Goal: Information Seeking & Learning: Understand process/instructions

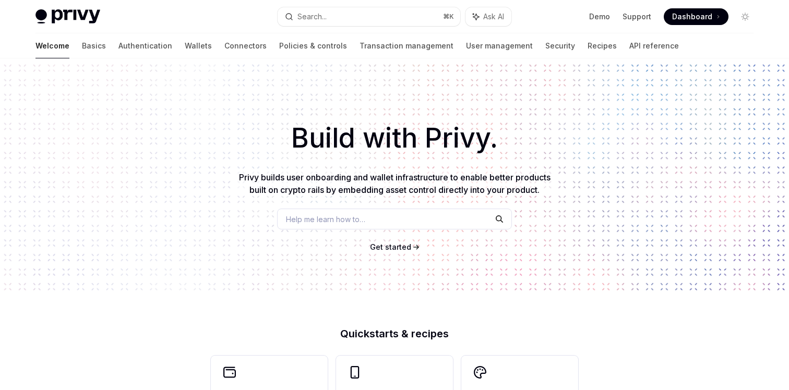
scroll to position [135, 0]
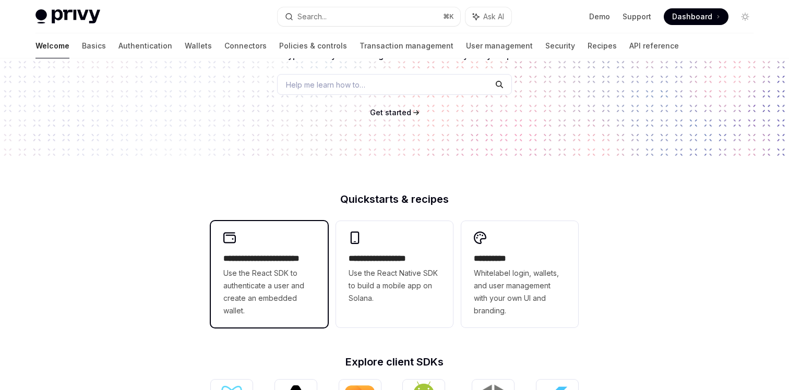
click at [290, 295] on span "Use the React SDK to authenticate a user and create an embedded wallet." at bounding box center [269, 292] width 92 height 50
type textarea "*"
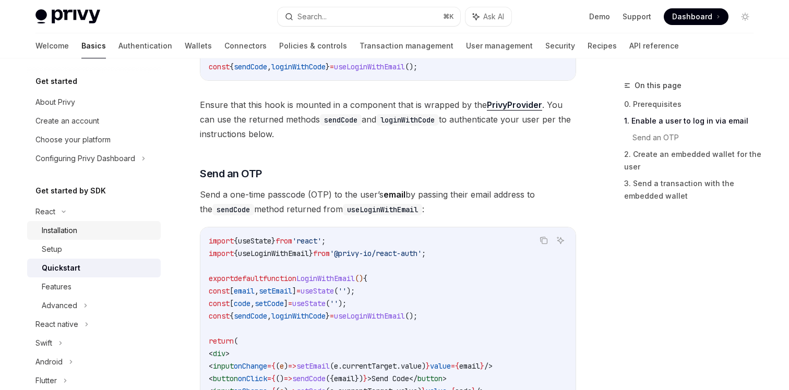
scroll to position [338, 0]
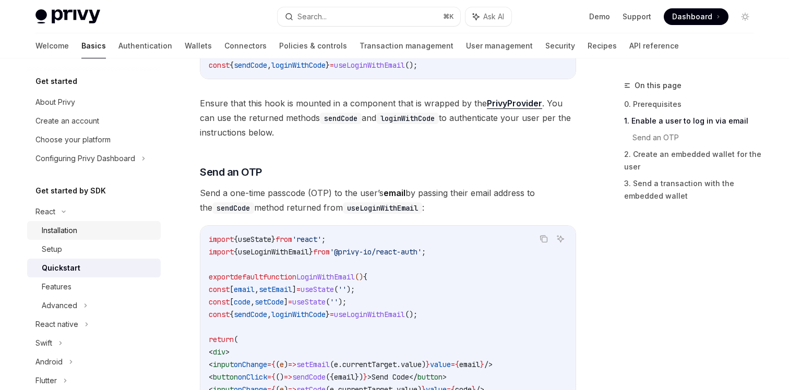
click at [99, 235] on div "Installation" at bounding box center [98, 230] width 113 height 13
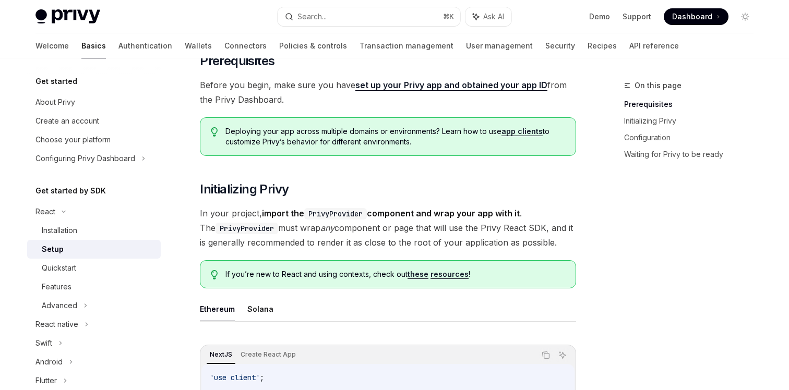
scroll to position [87, 0]
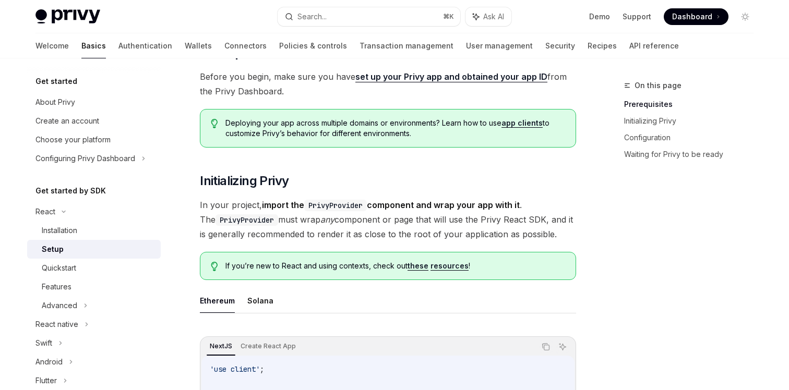
drag, startPoint x: 295, startPoint y: 209, endPoint x: 357, endPoint y: 228, distance: 64.5
click at [357, 228] on span "In your project, import the PrivyProvider component and wrap your app with it .…" at bounding box center [388, 220] width 376 height 44
drag, startPoint x: 369, startPoint y: 219, endPoint x: 569, endPoint y: 240, distance: 201.9
click at [569, 240] on span "In your project, import the PrivyProvider component and wrap your app with it .…" at bounding box center [388, 220] width 376 height 44
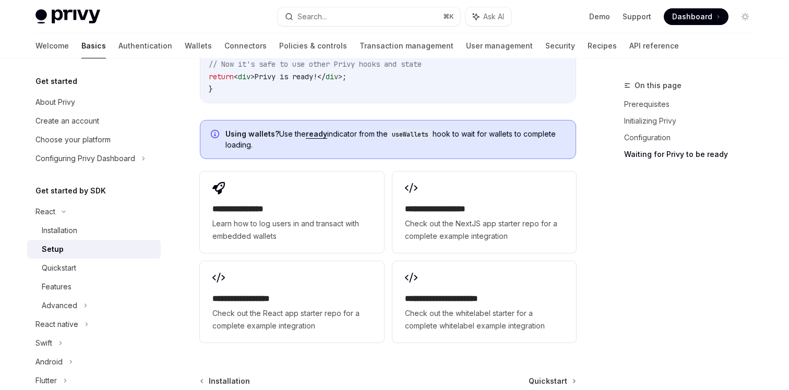
scroll to position [1308, 0]
click at [66, 268] on div "Quickstart" at bounding box center [59, 268] width 34 height 13
type textarea "*"
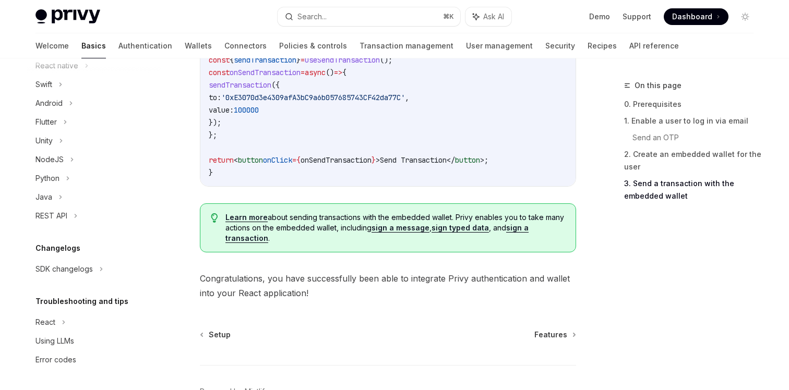
scroll to position [1060, 0]
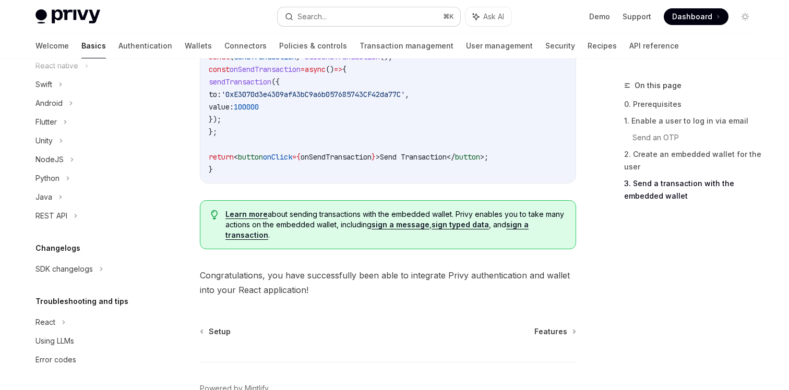
click at [331, 22] on button "Search... ⌘ K" at bounding box center [368, 16] width 183 height 19
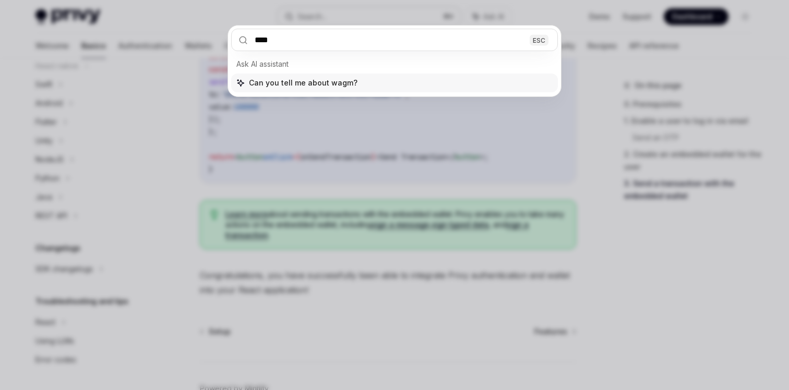
type input "*****"
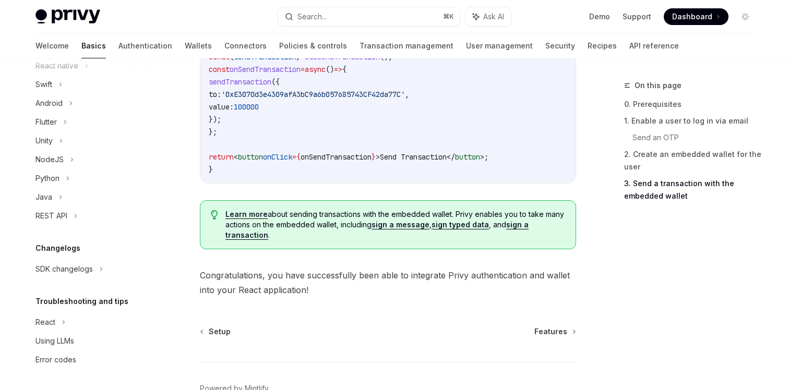
type textarea "*"
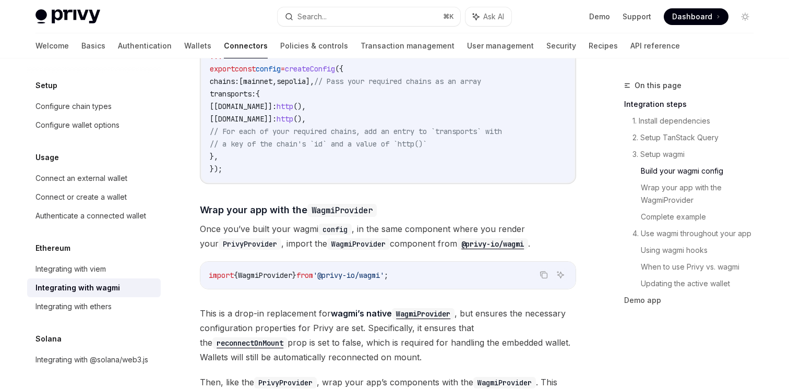
scroll to position [1288, 0]
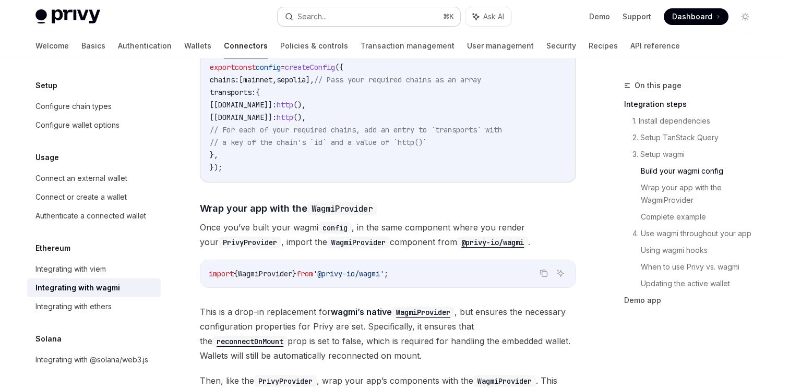
click at [379, 16] on button "Search... ⌘ K" at bounding box center [368, 16] width 183 height 19
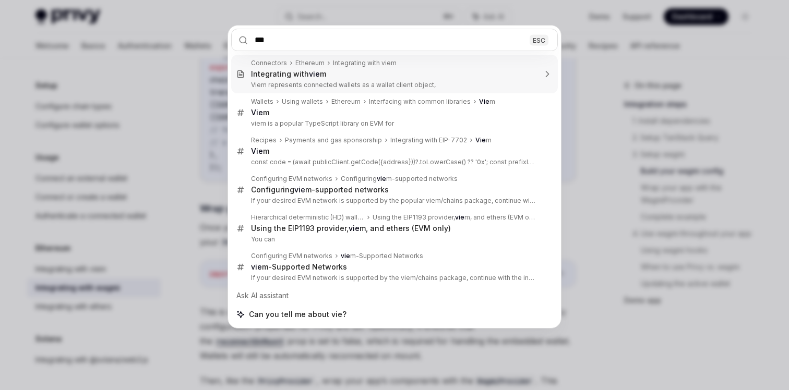
type input "****"
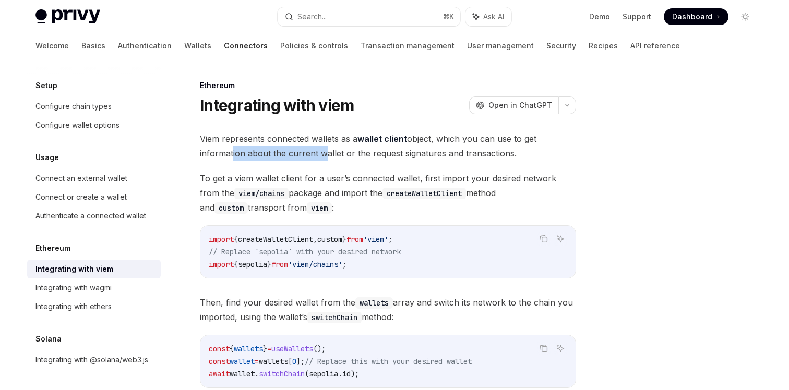
drag, startPoint x: 230, startPoint y: 152, endPoint x: 318, endPoint y: 148, distance: 87.7
click at [318, 147] on span "Viem represents connected wallets as a wallet client object, which you can use …" at bounding box center [388, 145] width 376 height 29
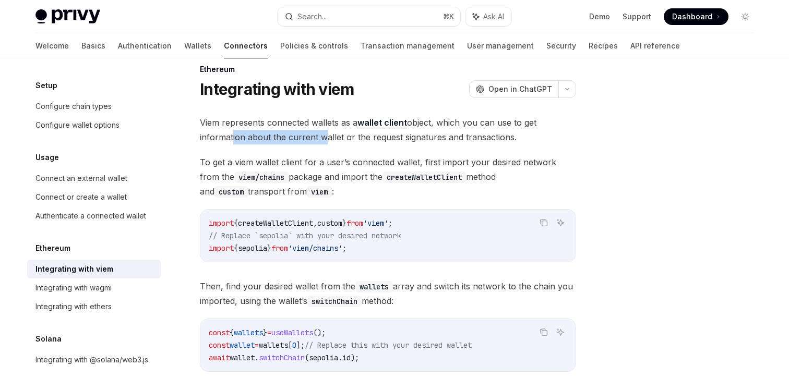
scroll to position [20, 0]
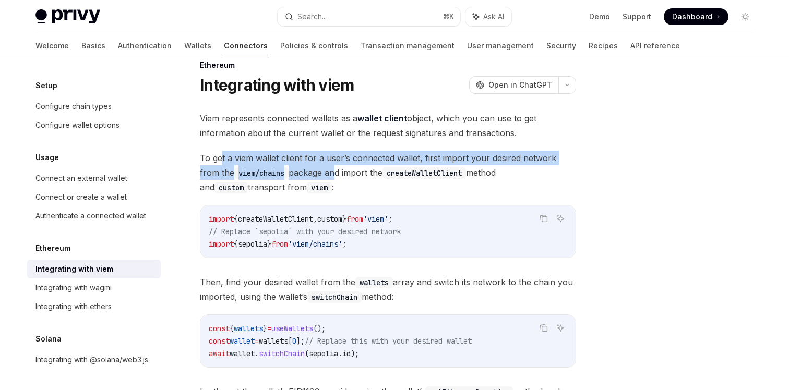
drag, startPoint x: 221, startPoint y: 154, endPoint x: 313, endPoint y: 173, distance: 94.8
click at [313, 173] on span "To get a viem wallet client for a user’s connected wallet, first import your de…" at bounding box center [388, 173] width 376 height 44
drag, startPoint x: 366, startPoint y: 148, endPoint x: 406, endPoint y: 172, distance: 46.5
click at [406, 172] on div "Viem represents connected wallets as a wallet client object, which you can use …" at bounding box center [388, 336] width 376 height 450
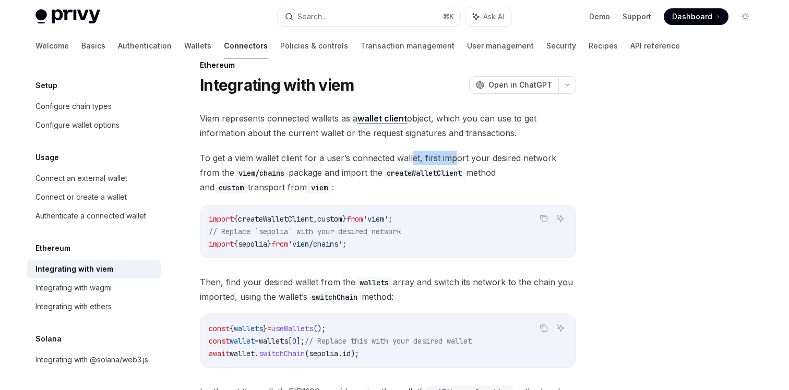
drag, startPoint x: 413, startPoint y: 151, endPoint x: 455, endPoint y: 166, distance: 44.7
click at [455, 165] on span "To get a viem wallet client for a user’s connected wallet, first import your de…" at bounding box center [388, 173] width 376 height 44
drag, startPoint x: 446, startPoint y: 153, endPoint x: 496, endPoint y: 163, distance: 51.1
click at [496, 163] on span "To get a viem wallet client for a user’s connected wallet, first import your de…" at bounding box center [388, 173] width 376 height 44
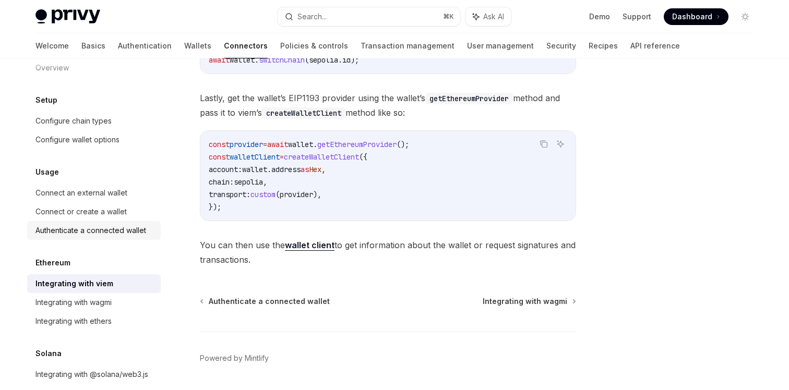
scroll to position [0, 0]
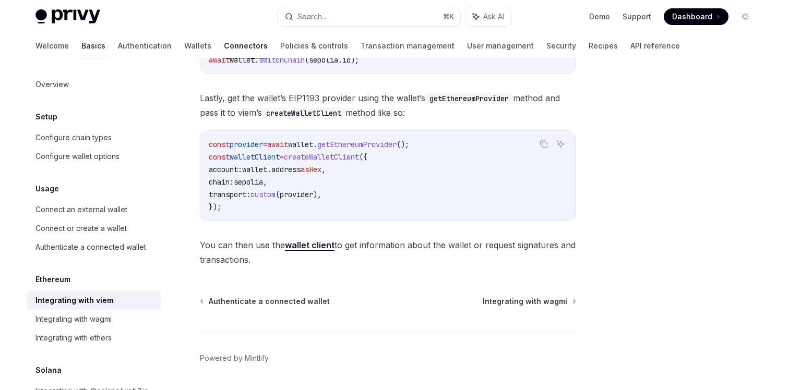
click at [81, 43] on link "Basics" at bounding box center [93, 45] width 24 height 25
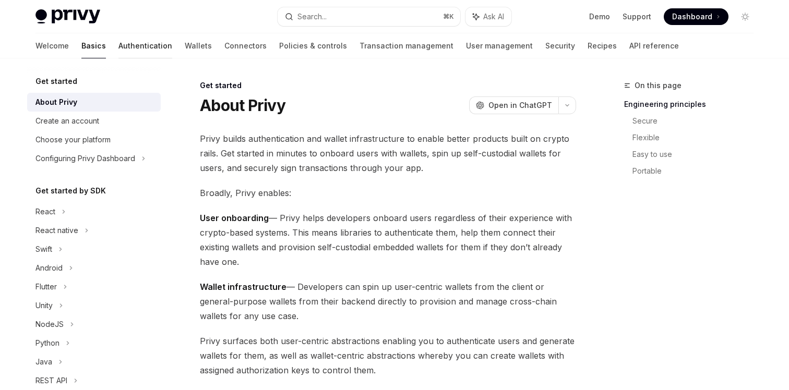
click at [118, 53] on link "Authentication" at bounding box center [145, 45] width 54 height 25
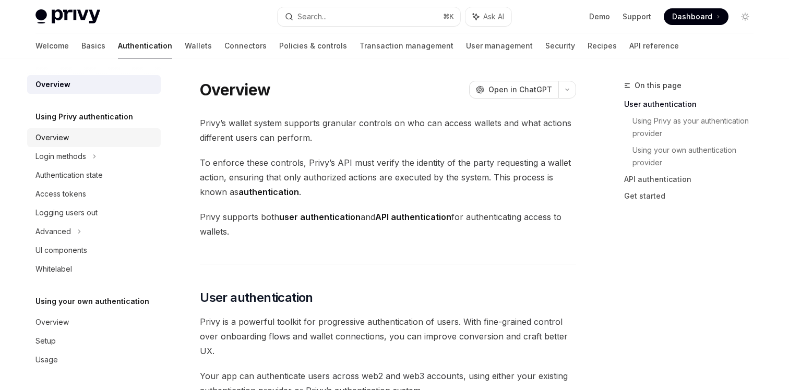
click at [96, 141] on div "Overview" at bounding box center [94, 137] width 119 height 13
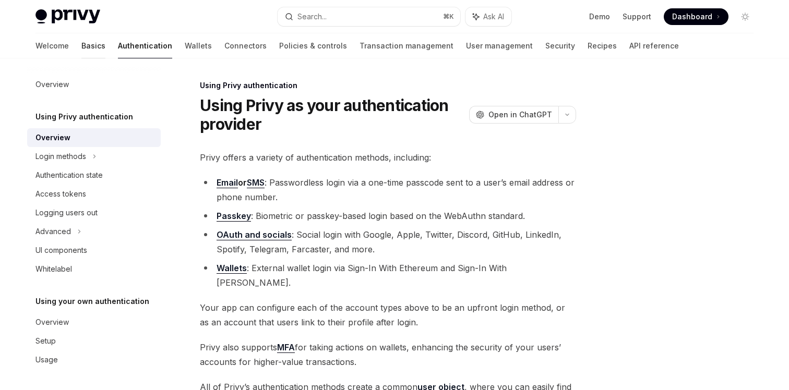
click at [81, 44] on link "Basics" at bounding box center [93, 45] width 24 height 25
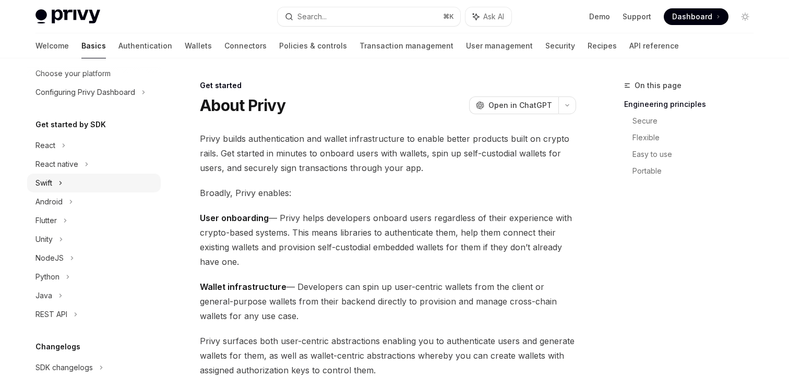
scroll to position [83, 0]
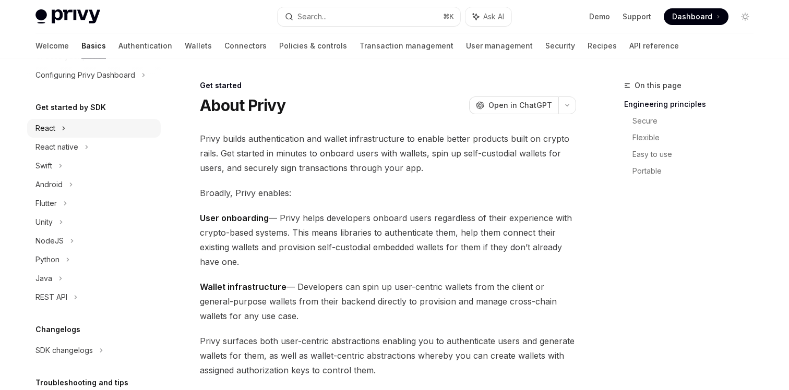
click at [73, 128] on div "React" at bounding box center [94, 128] width 134 height 19
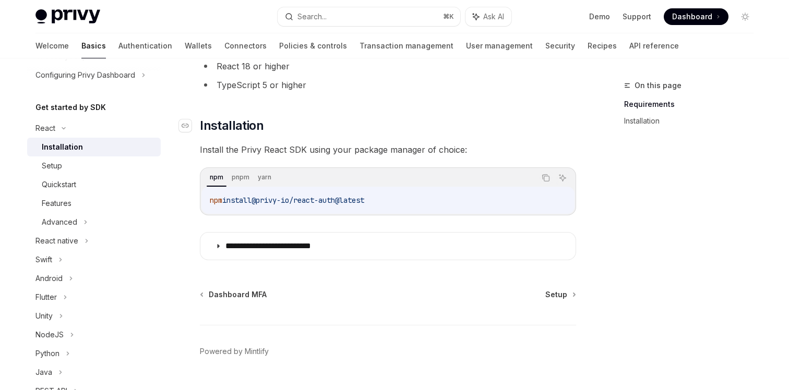
scroll to position [123, 0]
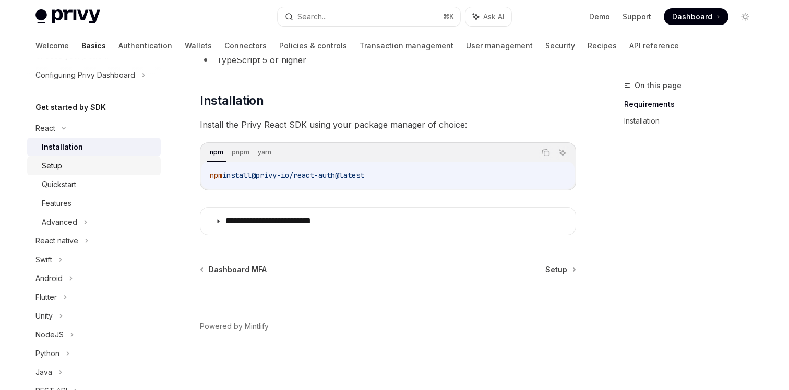
click at [101, 175] on link "Setup" at bounding box center [94, 165] width 134 height 19
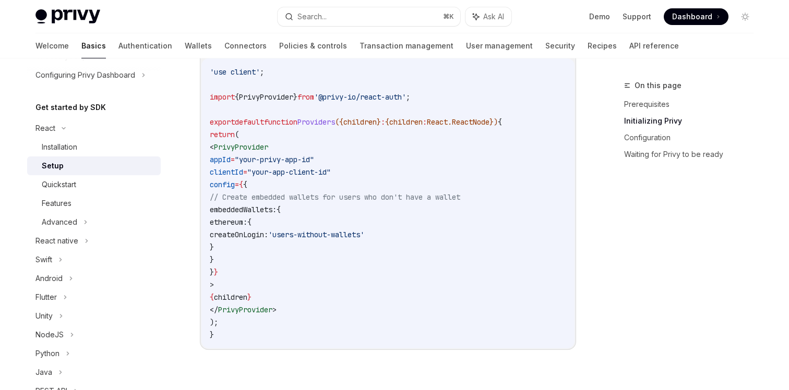
scroll to position [390, 0]
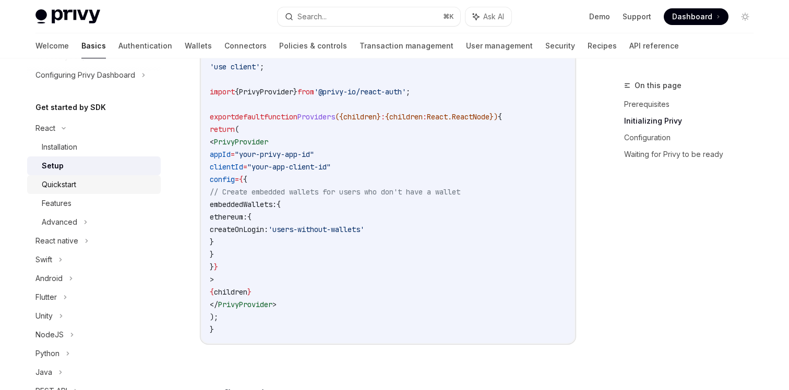
click at [84, 192] on link "Quickstart" at bounding box center [94, 184] width 134 height 19
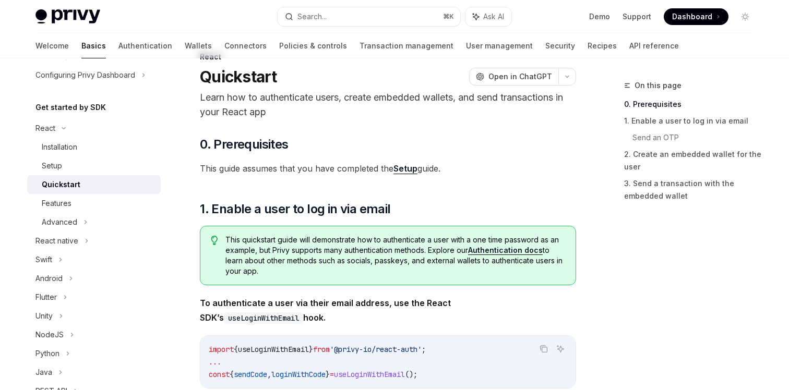
scroll to position [157, 0]
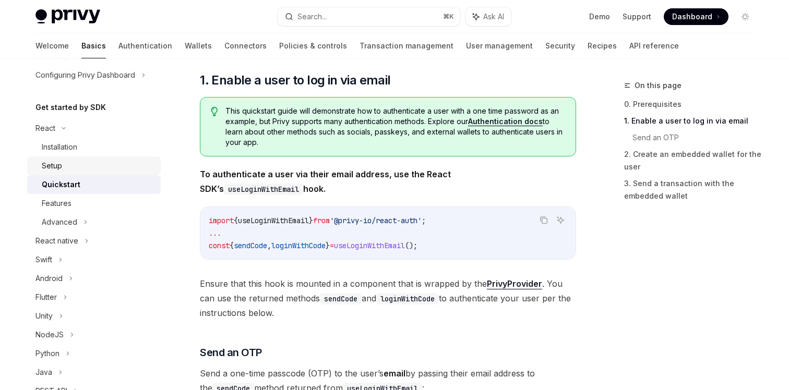
click at [77, 166] on div "Setup" at bounding box center [98, 166] width 113 height 13
type textarea "*"
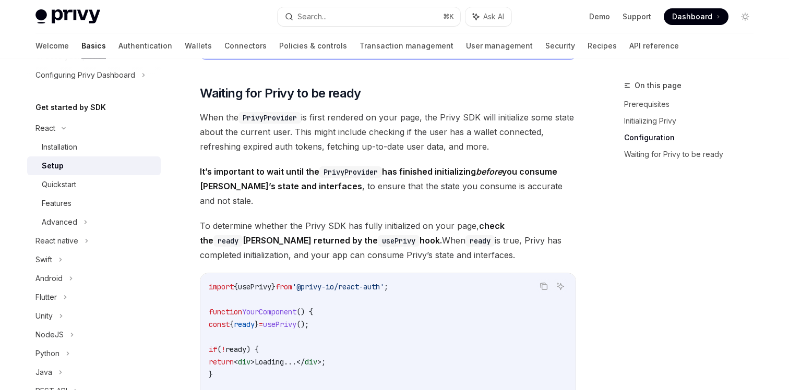
scroll to position [976, 0]
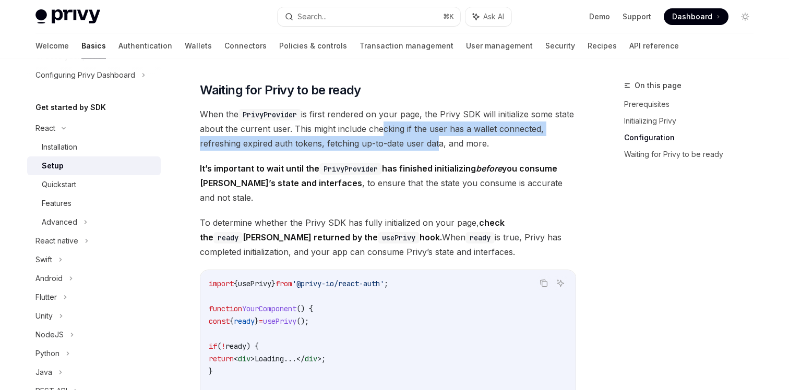
drag, startPoint x: 396, startPoint y: 132, endPoint x: 433, endPoint y: 143, distance: 38.6
click at [433, 143] on span "When the PrivyProvider is first rendered on your page, the Privy SDK will initi…" at bounding box center [388, 129] width 376 height 44
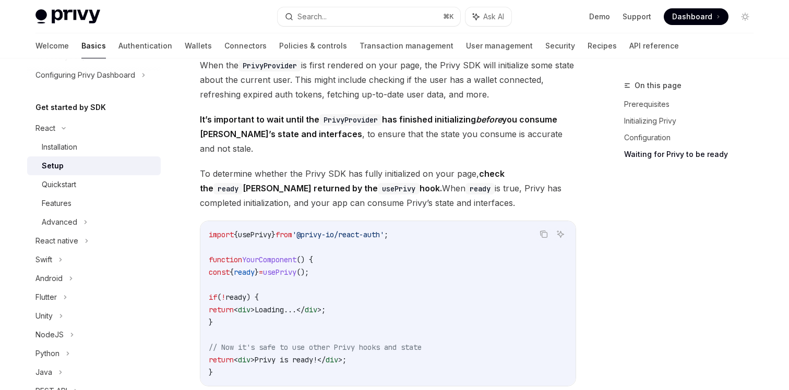
scroll to position [1027, 0]
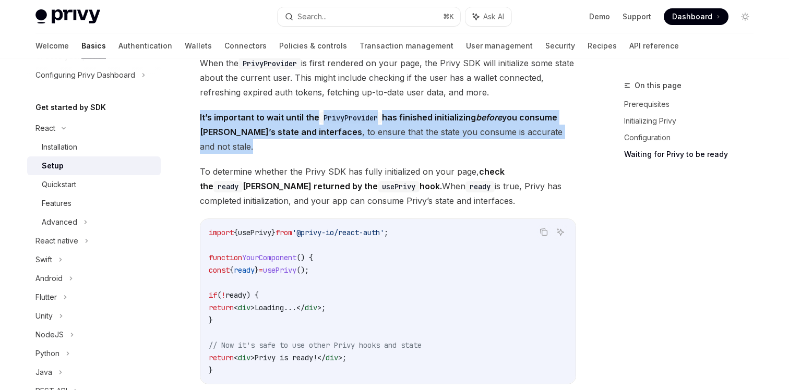
drag, startPoint x: 197, startPoint y: 116, endPoint x: 576, endPoint y: 136, distance: 380.2
copy span "It’s important to wait until the PrivyProvider has finished initializing before…"
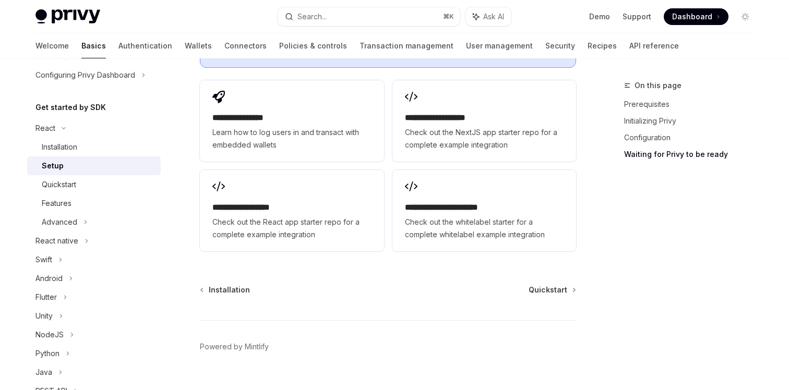
scroll to position [1404, 0]
